Goal: Information Seeking & Learning: Understand process/instructions

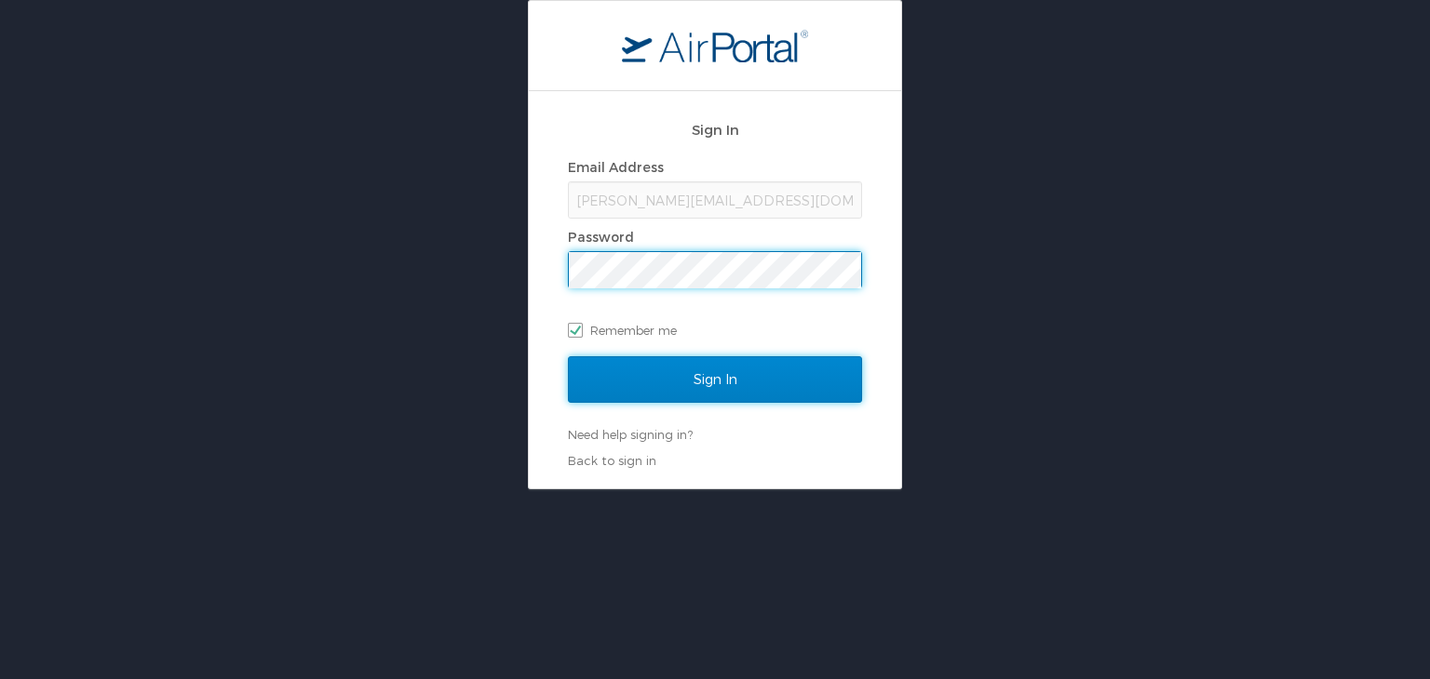
click at [711, 369] on input "Sign In" at bounding box center [715, 379] width 294 height 47
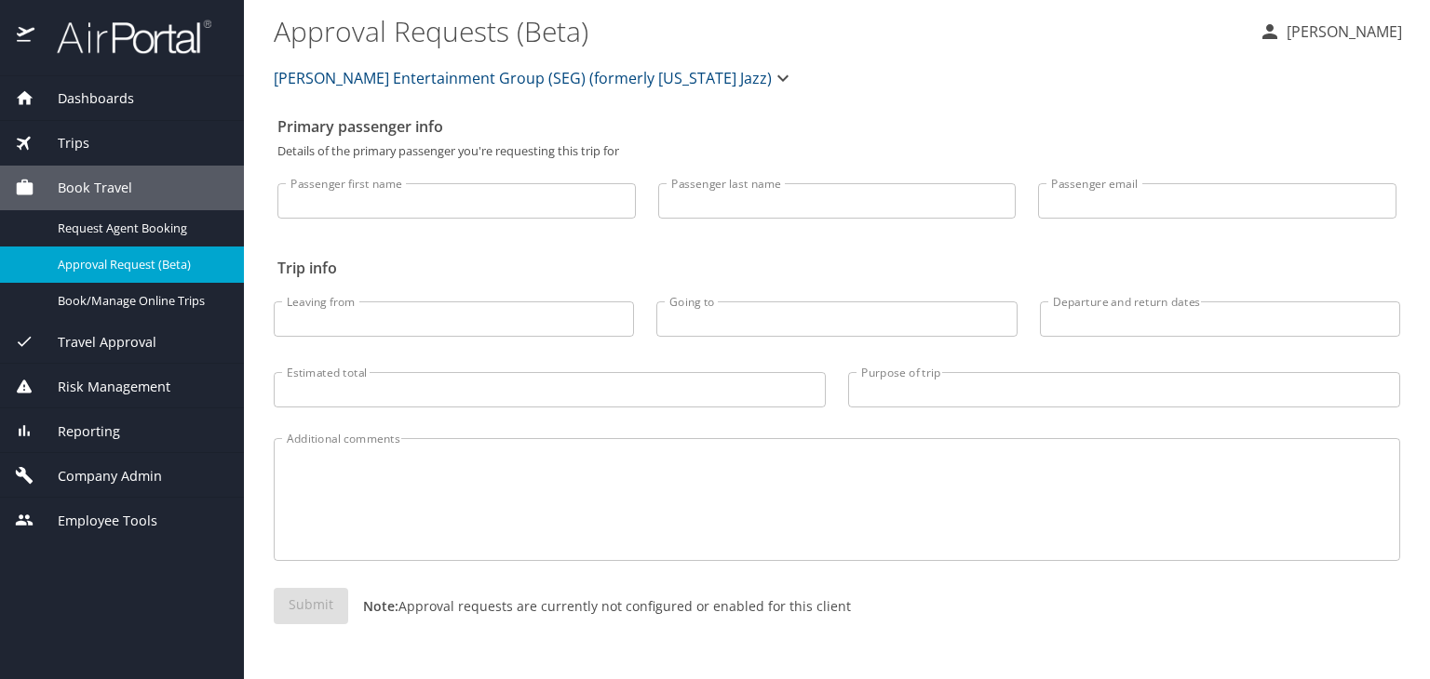
click at [170, 477] on div "Company Admin" at bounding box center [122, 476] width 214 height 20
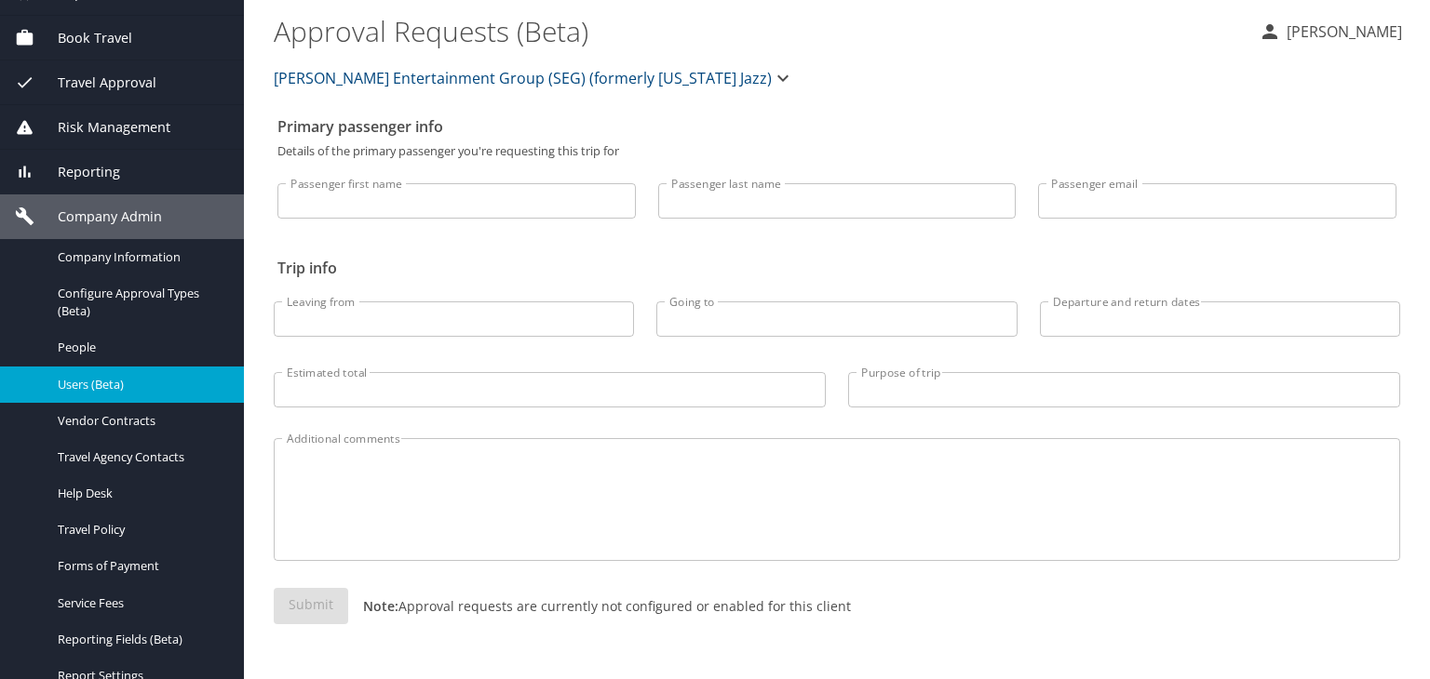
scroll to position [186, 0]
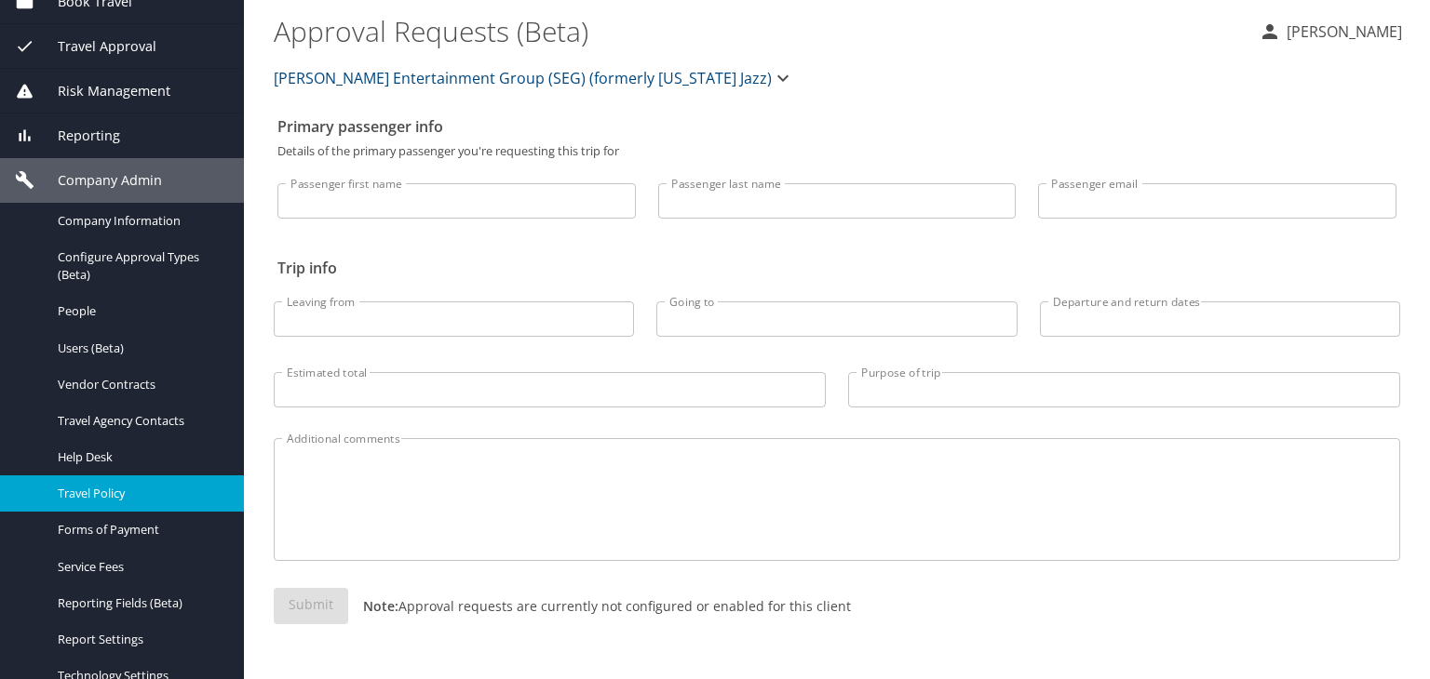
click at [134, 495] on span "Travel Policy" at bounding box center [140, 494] width 164 height 18
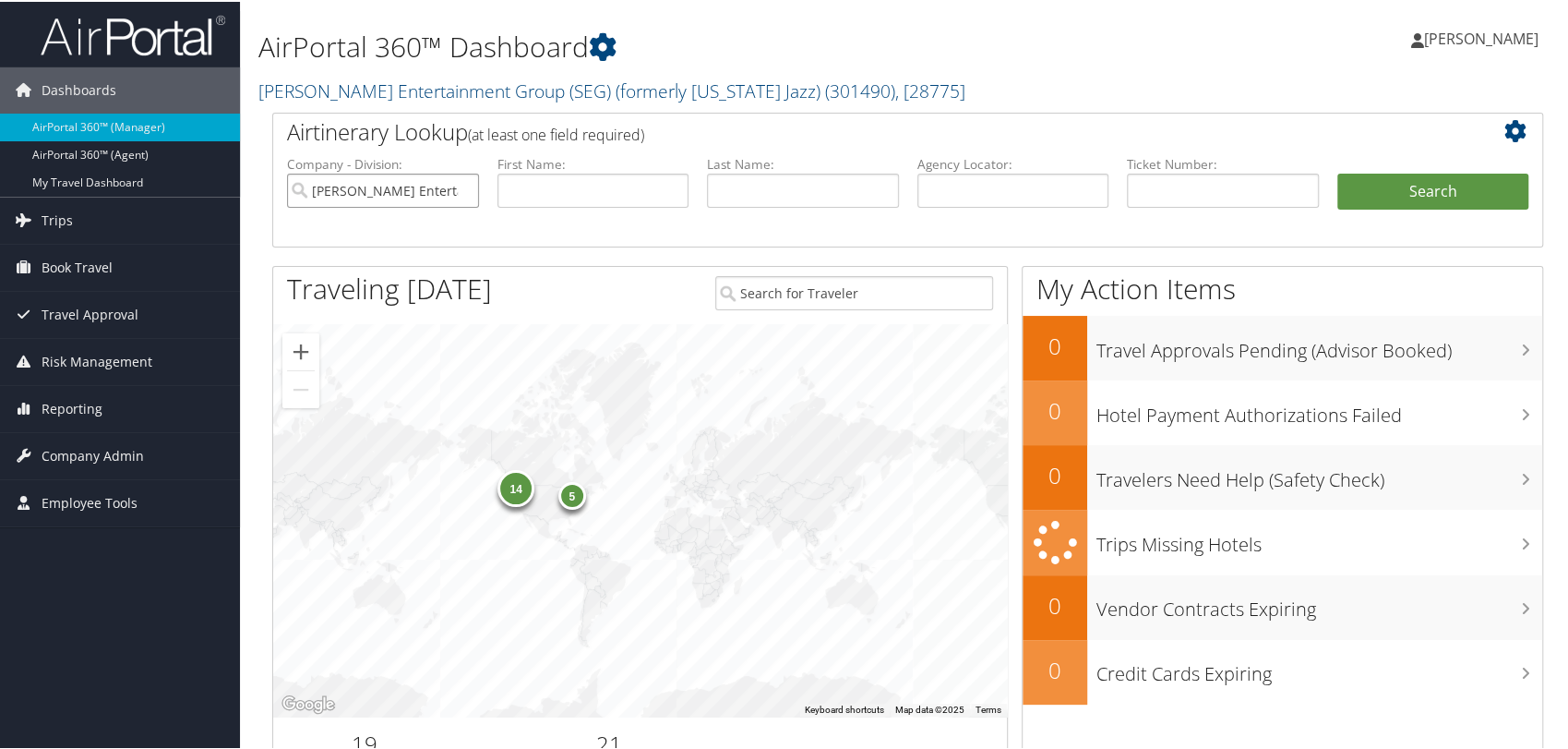
click at [460, 189] on input "Smith Entertainment Group (SEG) (formerly Utah Jazz)" at bounding box center [383, 188] width 192 height 34
click at [118, 452] on span "Company Admin" at bounding box center [92, 454] width 102 height 47
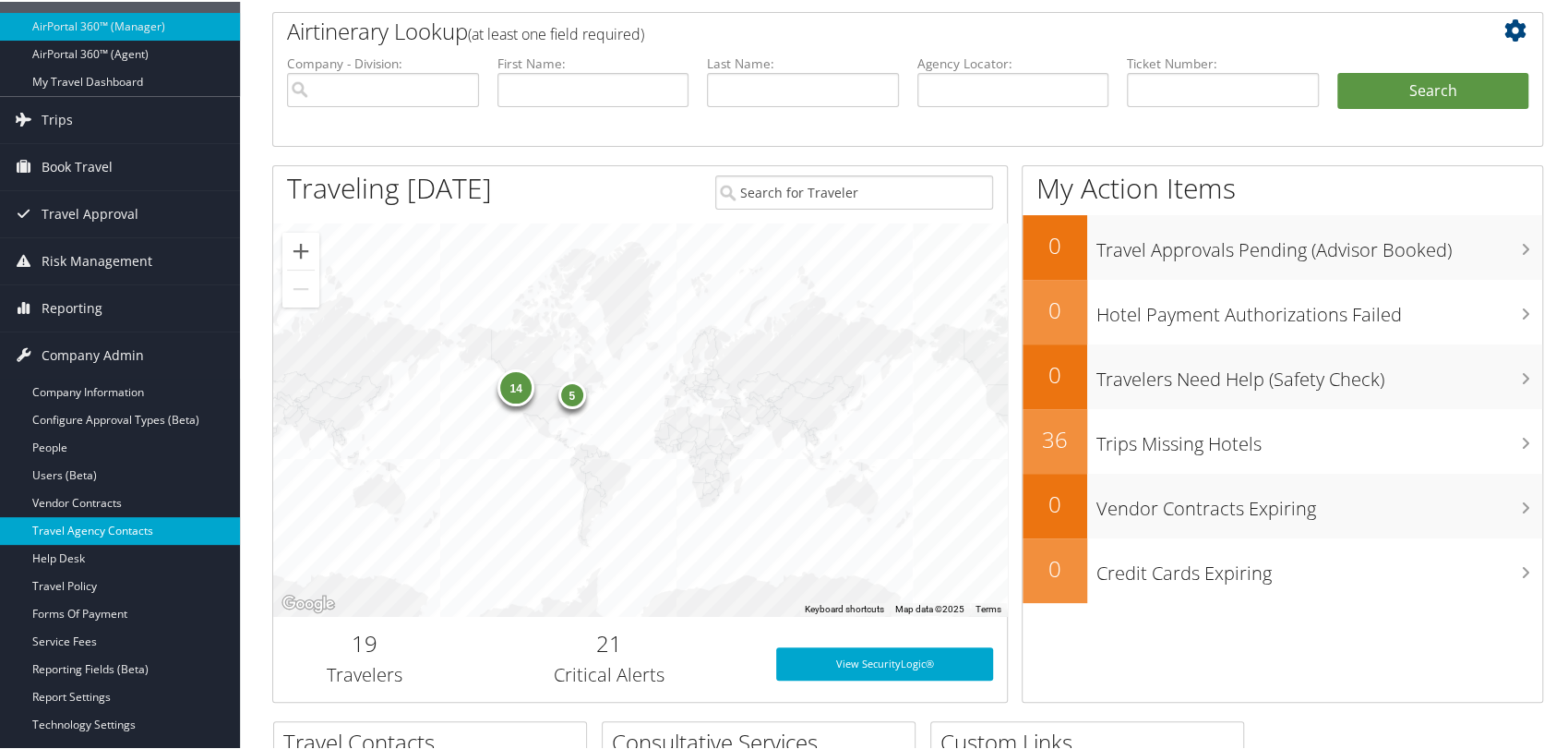
scroll to position [102, 0]
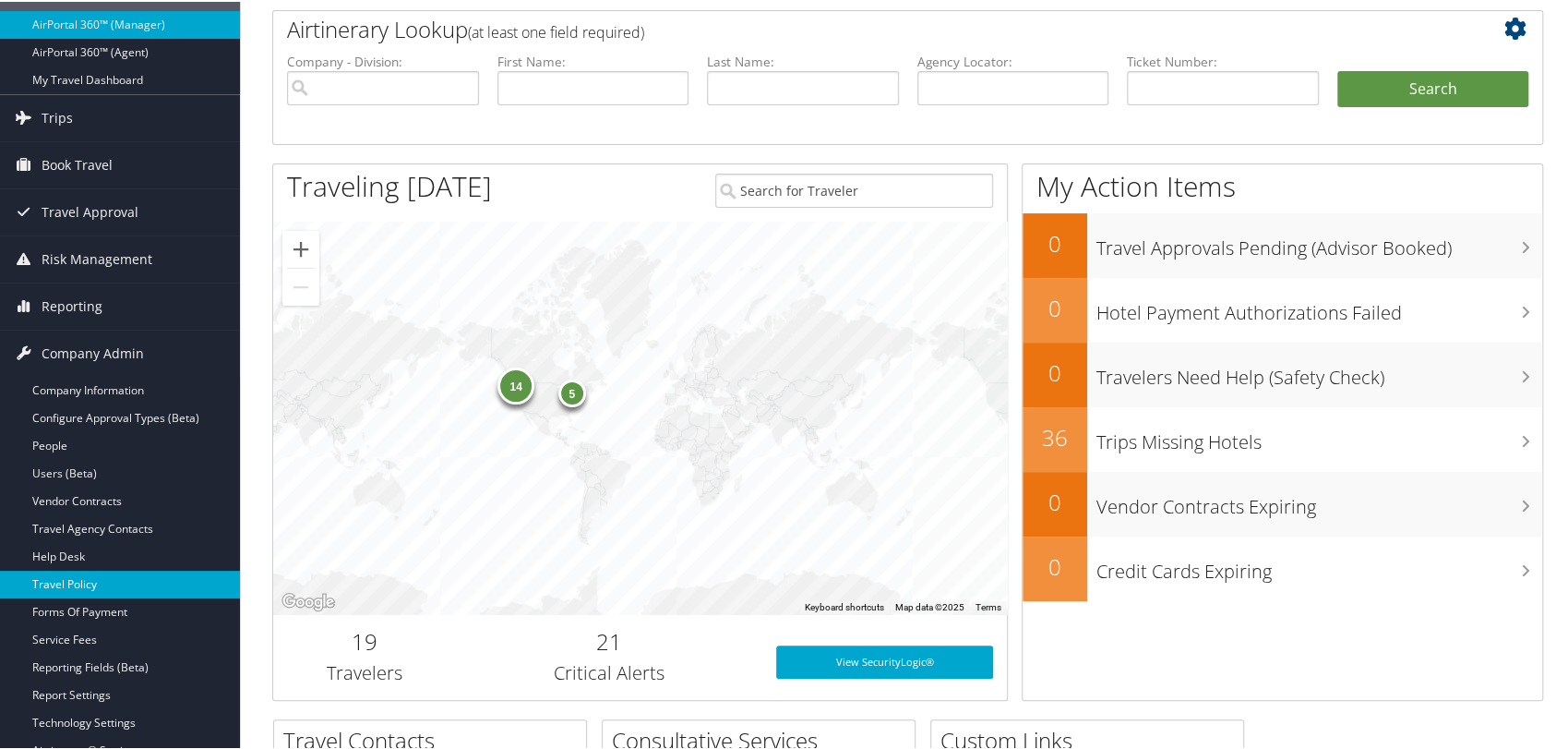
click at [88, 575] on link "Travel Policy" at bounding box center [120, 582] width 240 height 28
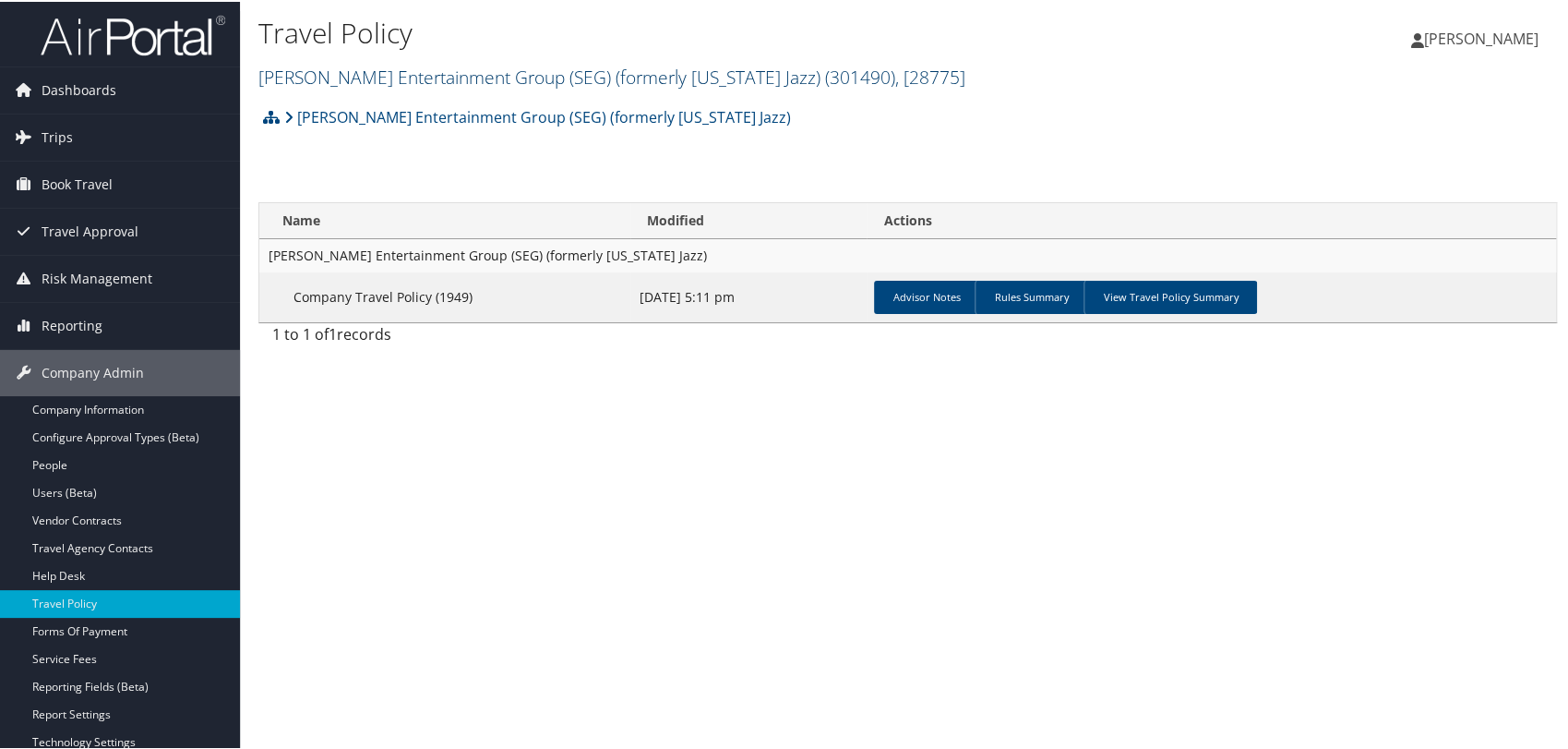
click at [420, 71] on link "[PERSON_NAME] Entertainment Group (SEG) (formerly [US_STATE] Jazz) ( 301490 ) ,…" at bounding box center [612, 74] width 707 height 25
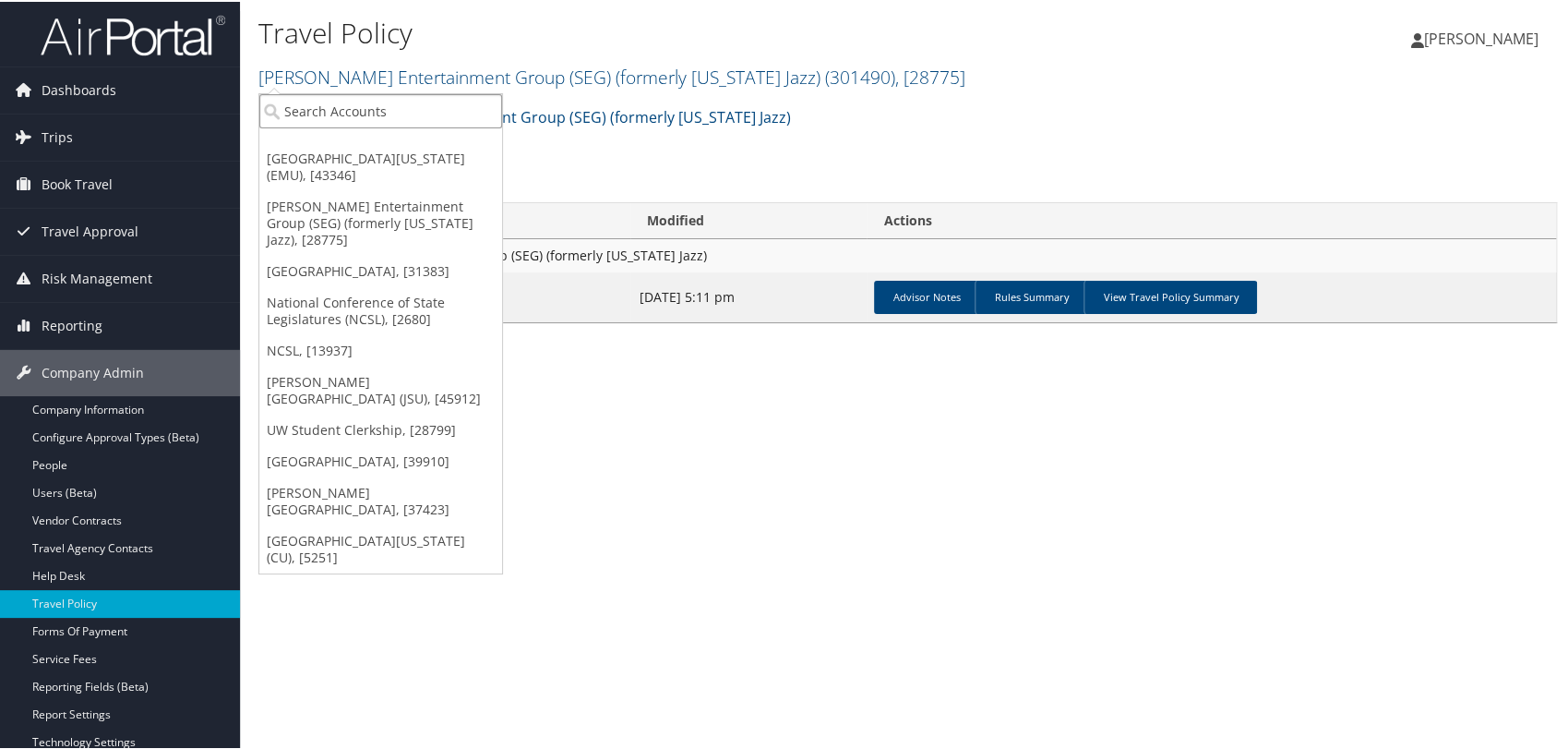
click at [411, 108] on input "search" at bounding box center [381, 109] width 243 height 34
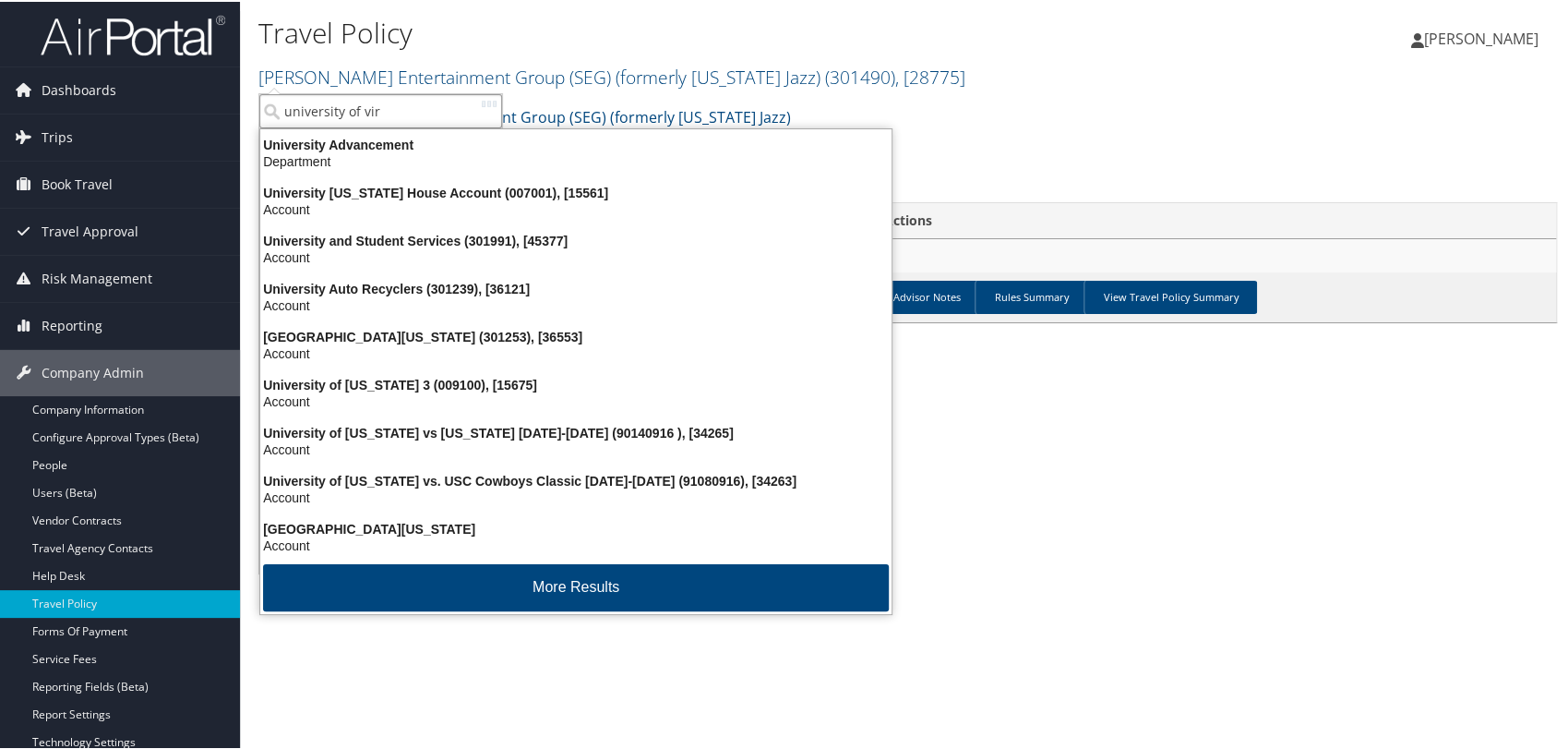
type input "university of virg"
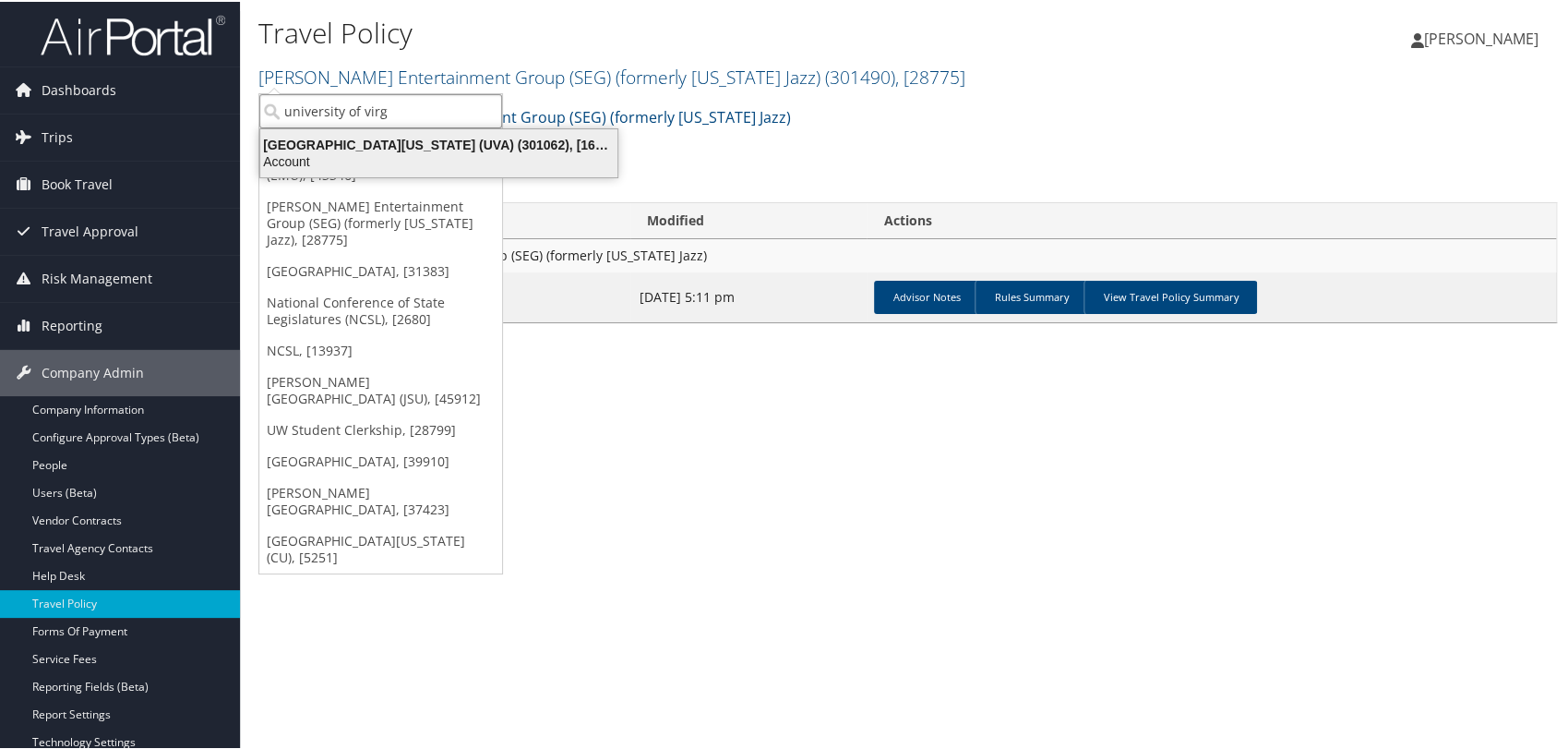
click at [392, 146] on div "University of Virginia (UVA) (301062), [16863]" at bounding box center [438, 143] width 380 height 17
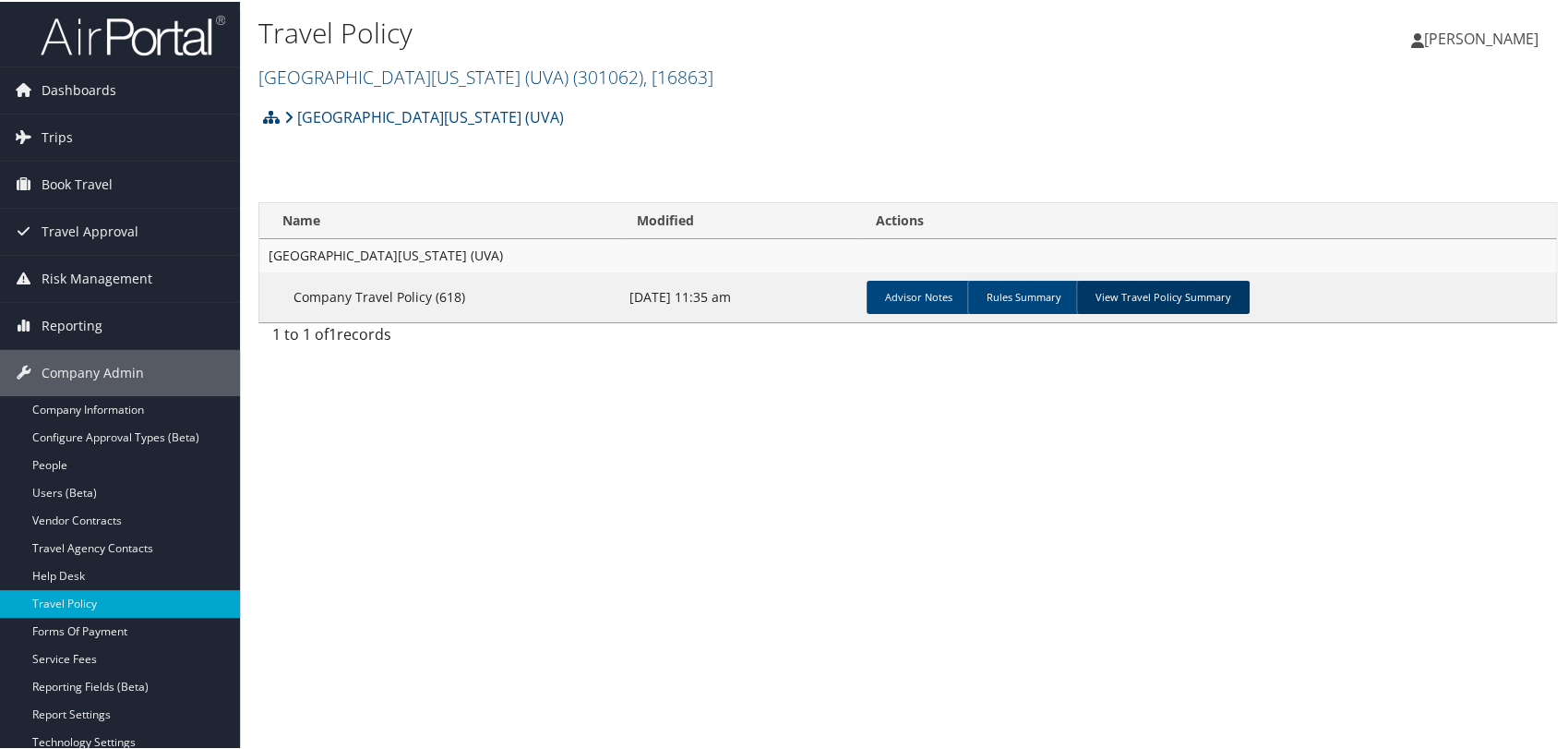
click at [1183, 299] on link "View Travel Policy Summary" at bounding box center [1162, 296] width 174 height 34
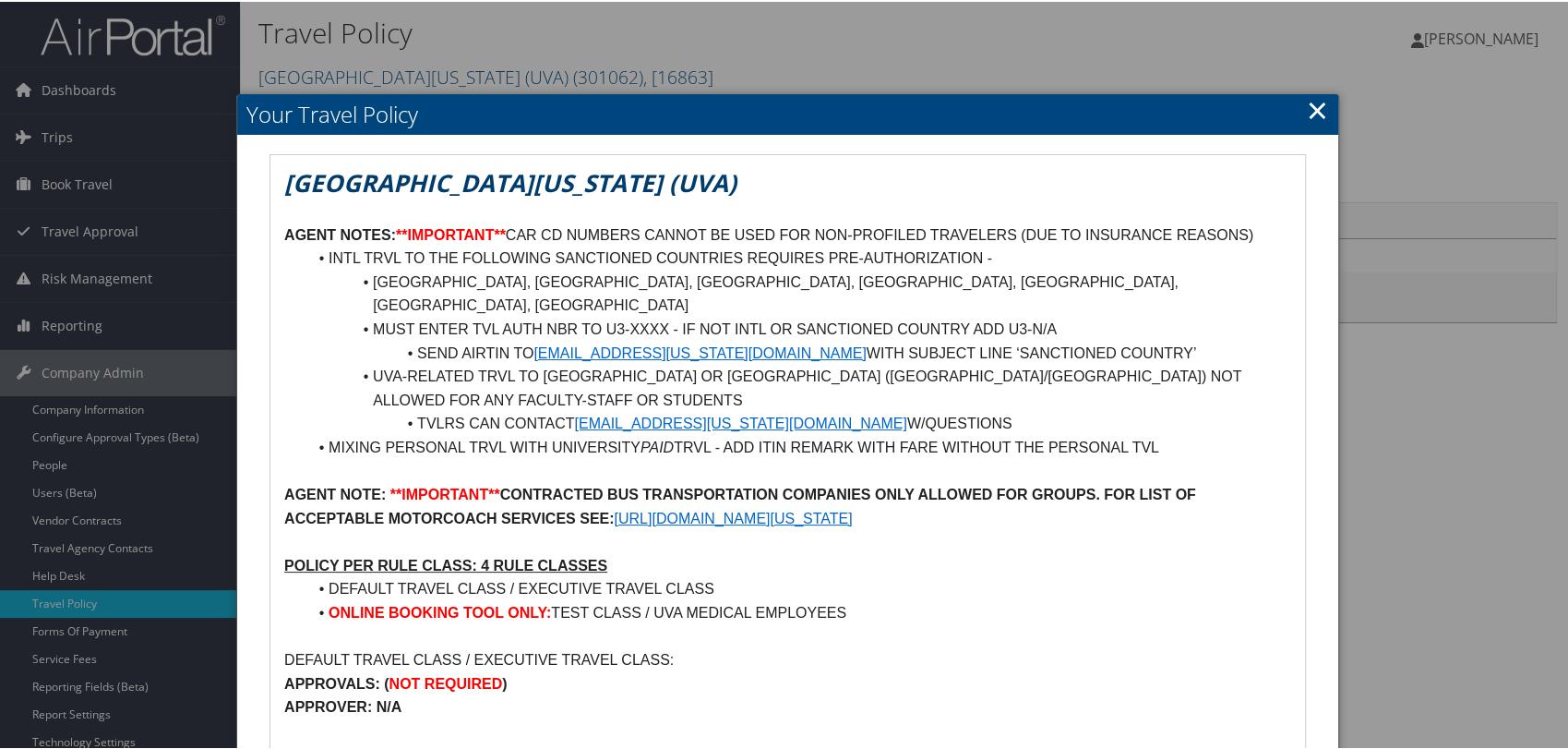
click at [1314, 114] on link "×" at bounding box center [1317, 107] width 21 height 37
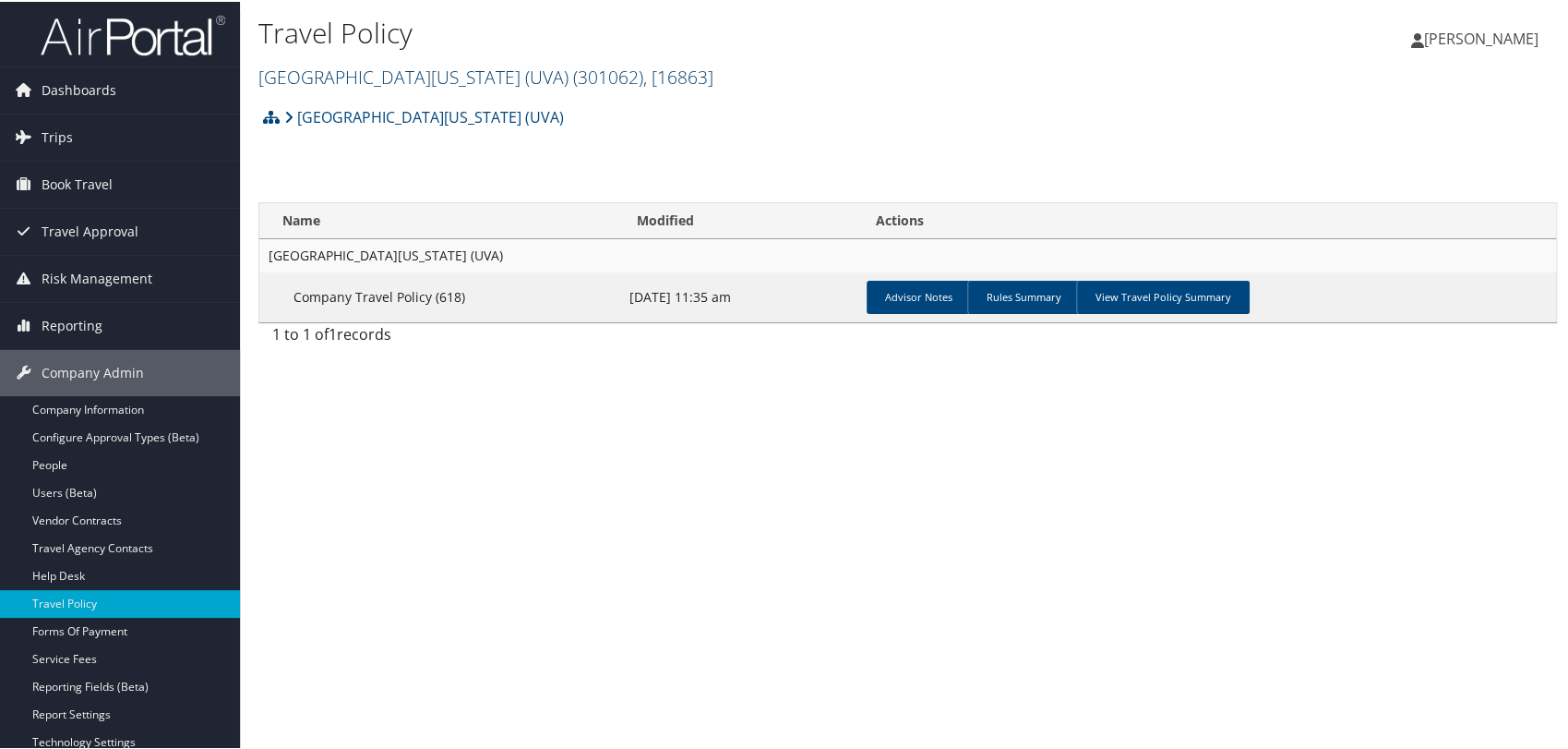
click at [338, 73] on link "University of Virginia (UVA) ( 301062 ) , [ 16863 ]" at bounding box center [486, 74] width 455 height 25
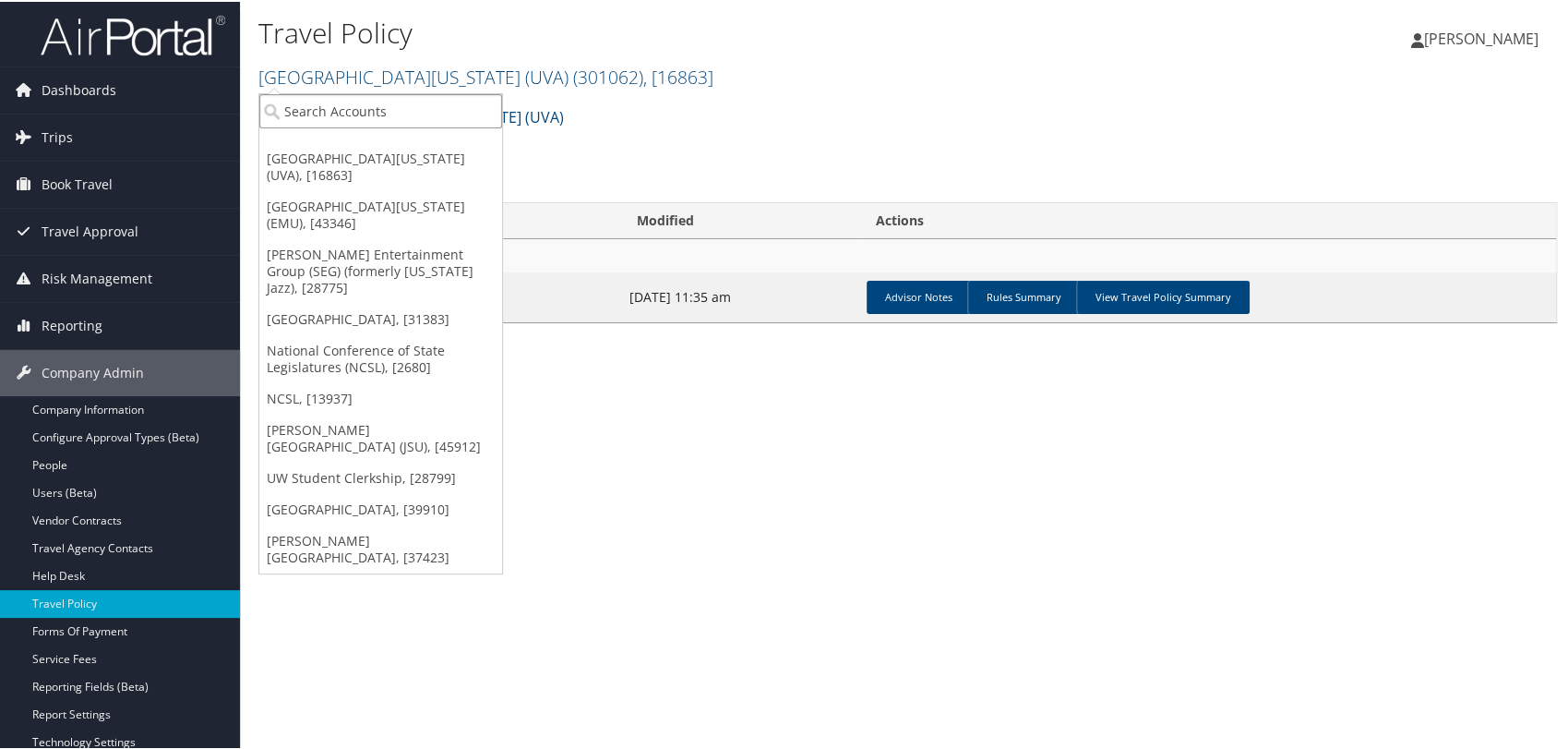
click at [352, 114] on input "search" at bounding box center [381, 109] width 243 height 34
type input "uw st"
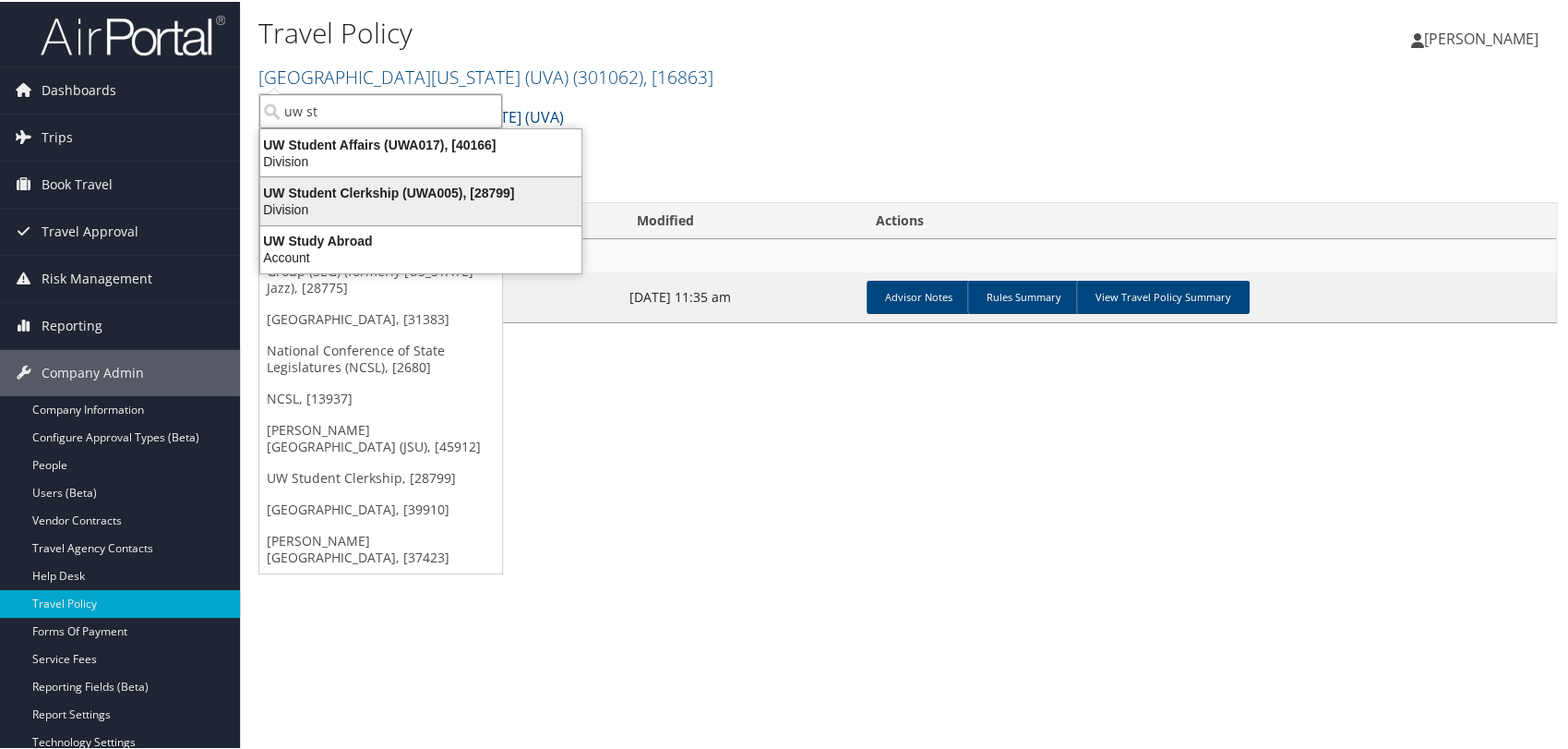
click at [369, 201] on div "Division" at bounding box center [421, 207] width 343 height 17
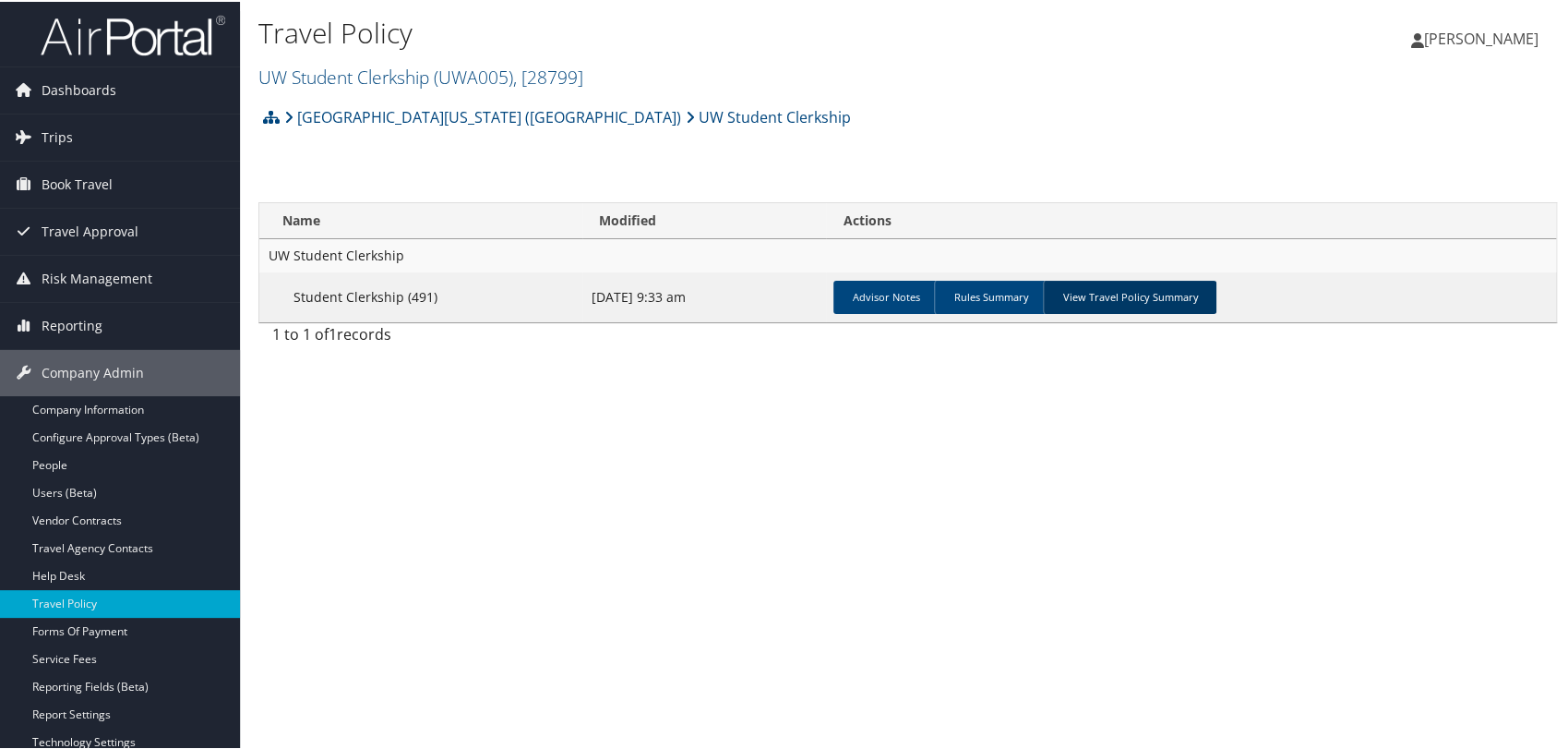
click at [1107, 300] on link "View Travel Policy Summary" at bounding box center [1130, 296] width 174 height 34
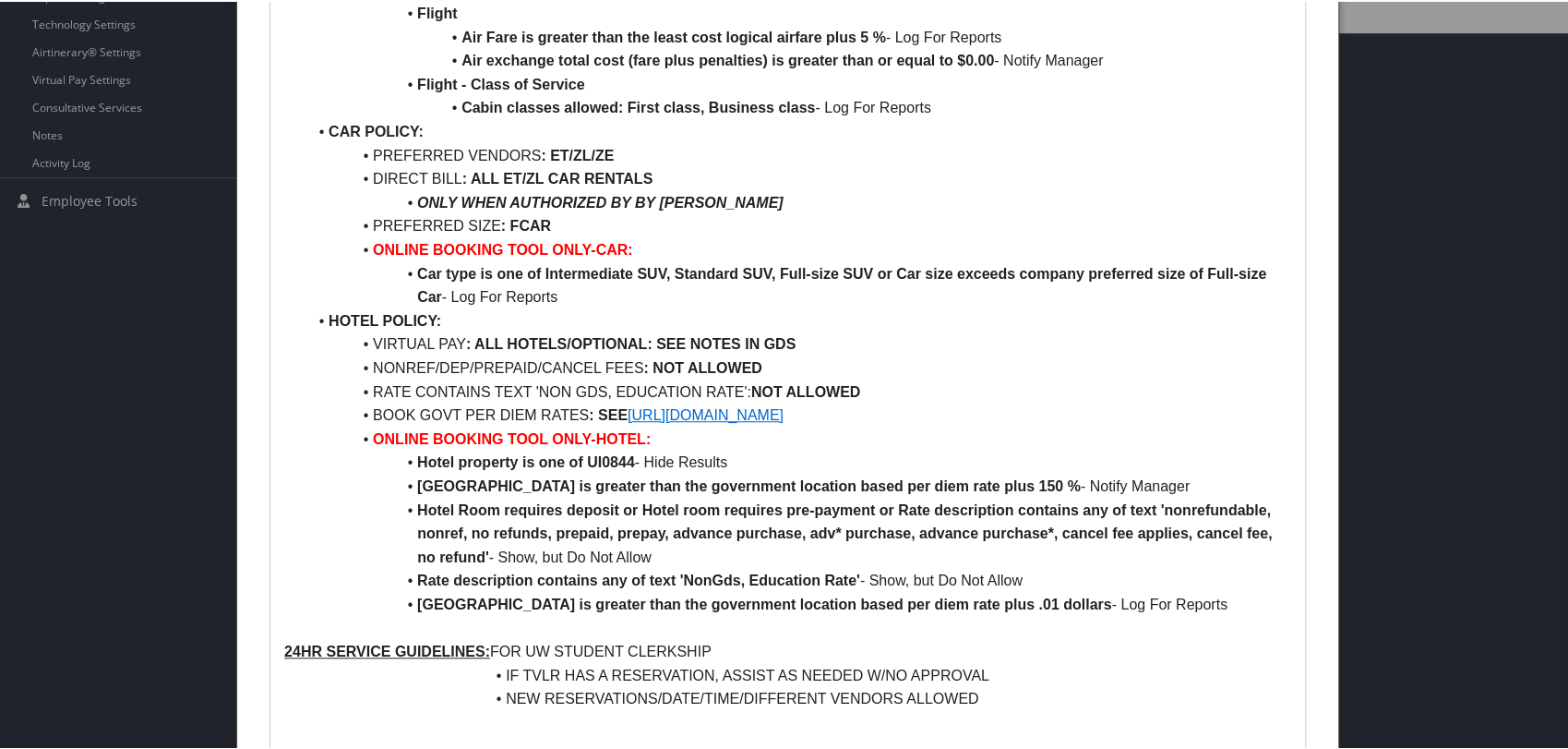
scroll to position [819, 0]
